Goal: Information Seeking & Learning: Learn about a topic

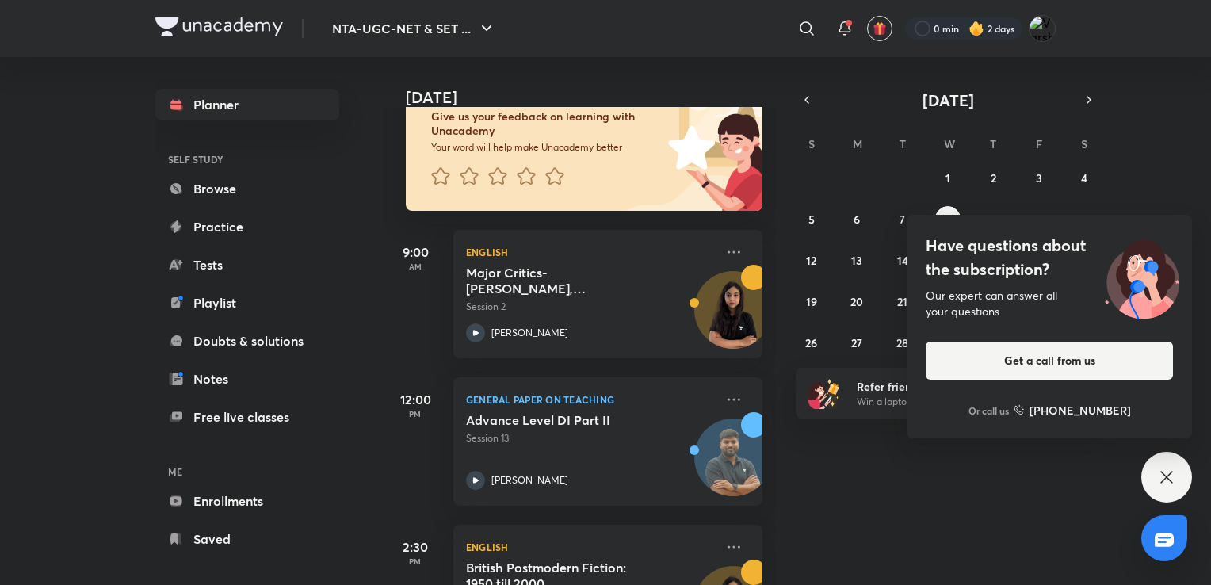
scroll to position [114, 0]
click at [1160, 477] on icon at bounding box center [1166, 477] width 19 height 19
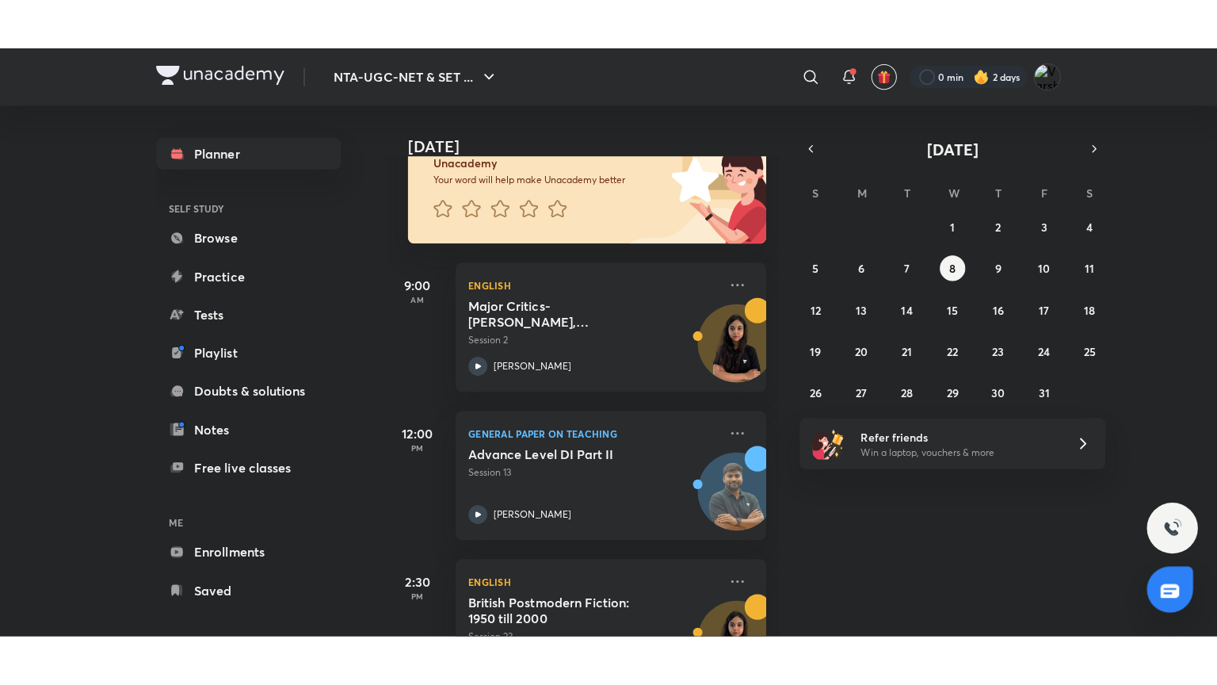
scroll to position [0, 0]
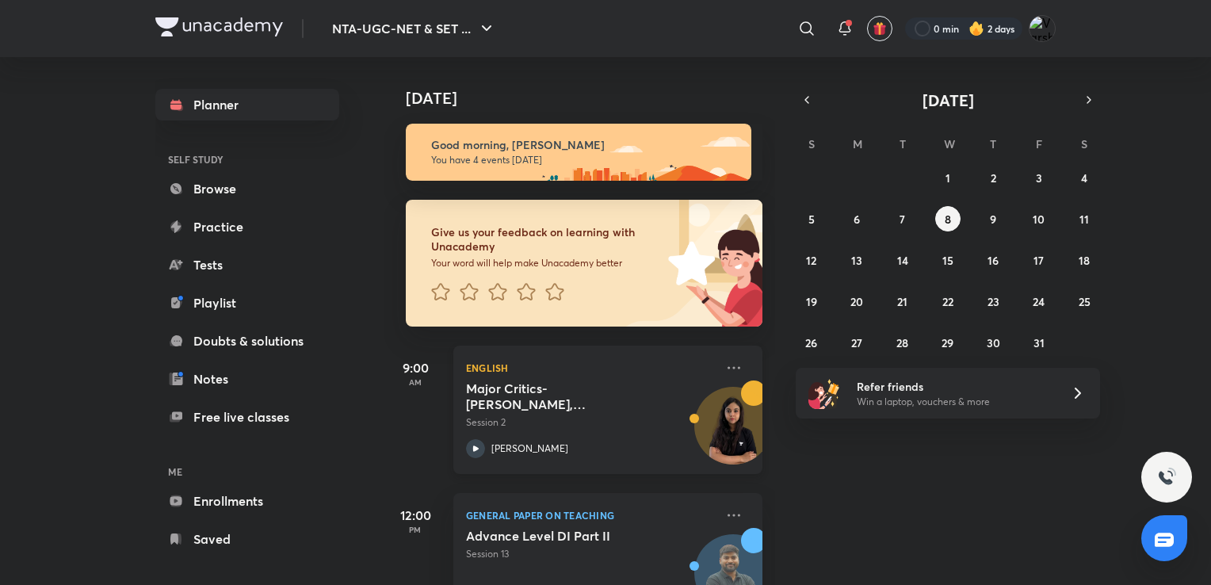
click at [637, 397] on h5 "Major Critics- [PERSON_NAME], [PERSON_NAME], [PERSON_NAME]" at bounding box center [564, 396] width 197 height 32
